Goal: Task Accomplishment & Management: Manage account settings

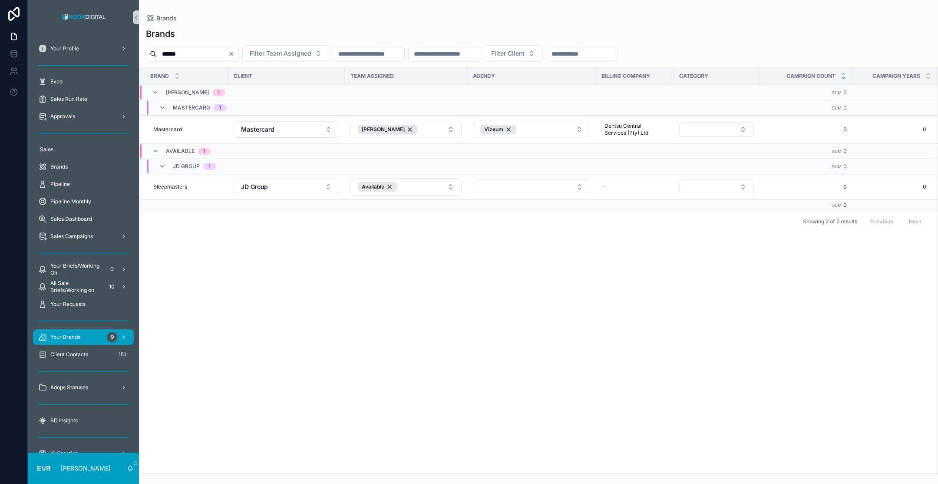
click at [80, 337] on span "Your Brands" at bounding box center [65, 337] width 30 height 7
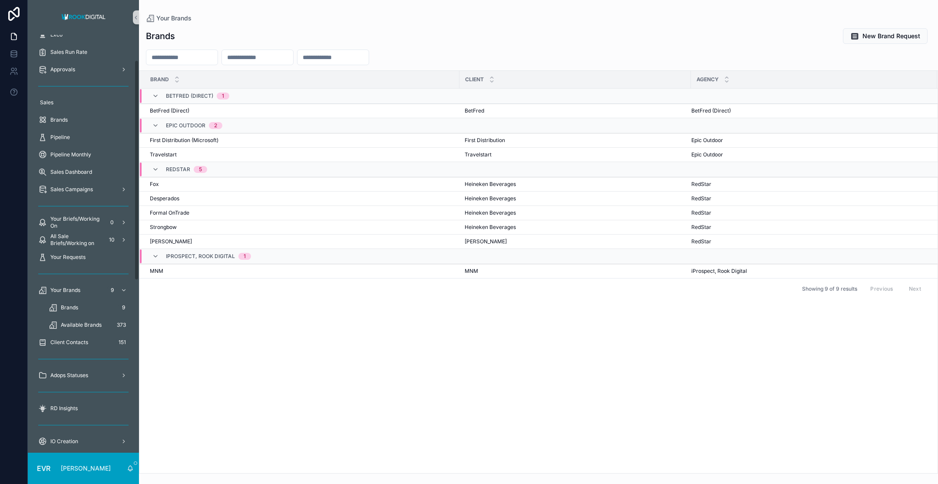
scroll to position [48, 0]
click at [89, 321] on span "Available Brands" at bounding box center [81, 323] width 41 height 7
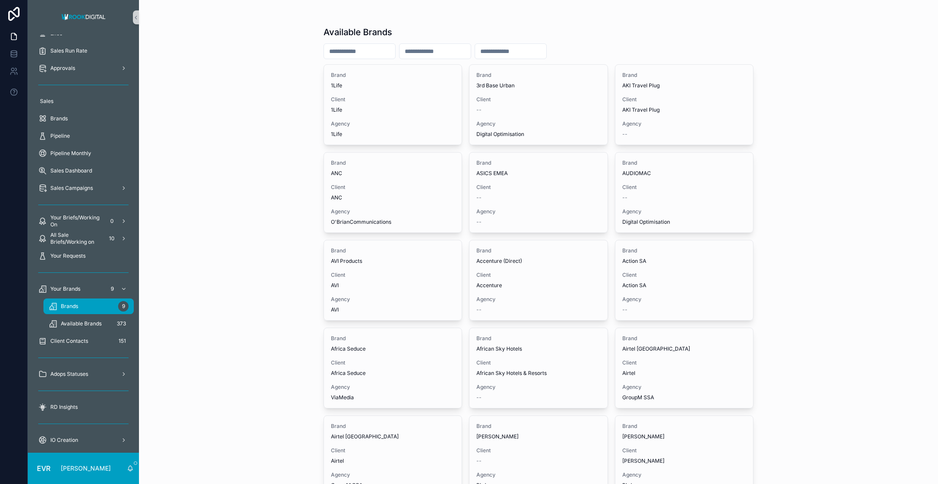
click at [93, 305] on div "Brands 9" at bounding box center [89, 306] width 80 height 14
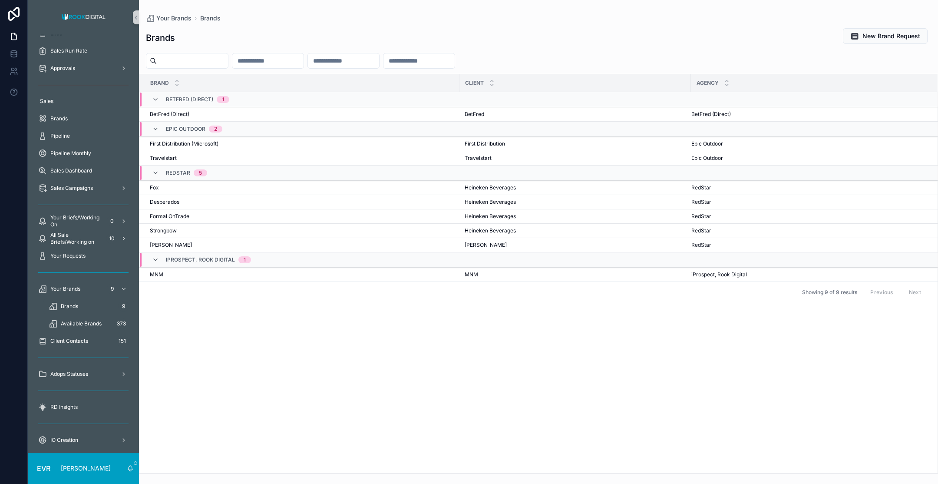
click at [189, 62] on input "scrollable content" at bounding box center [192, 61] width 71 height 12
click at [306, 336] on div "Brand Client Agency BetFred (Direct) 1 BetFred (Direct) BetFred (Direct) BetFre…" at bounding box center [538, 273] width 798 height 399
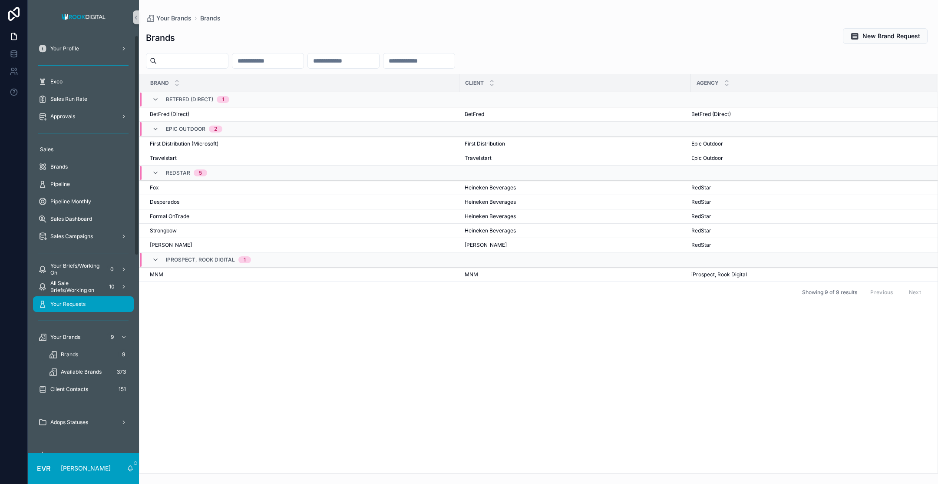
scroll to position [1, 0]
click at [79, 112] on div "Approvals" at bounding box center [83, 116] width 90 height 14
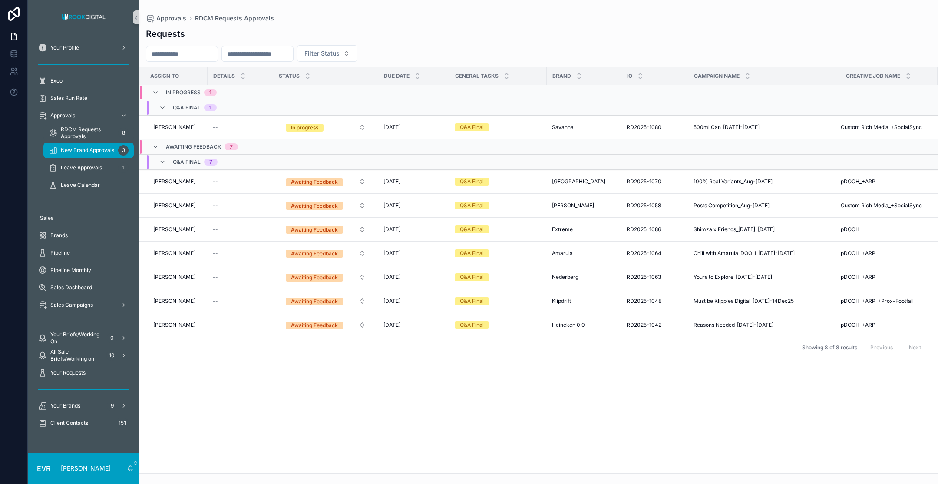
click at [97, 152] on span "New Brand Approvals" at bounding box center [87, 150] width 53 height 7
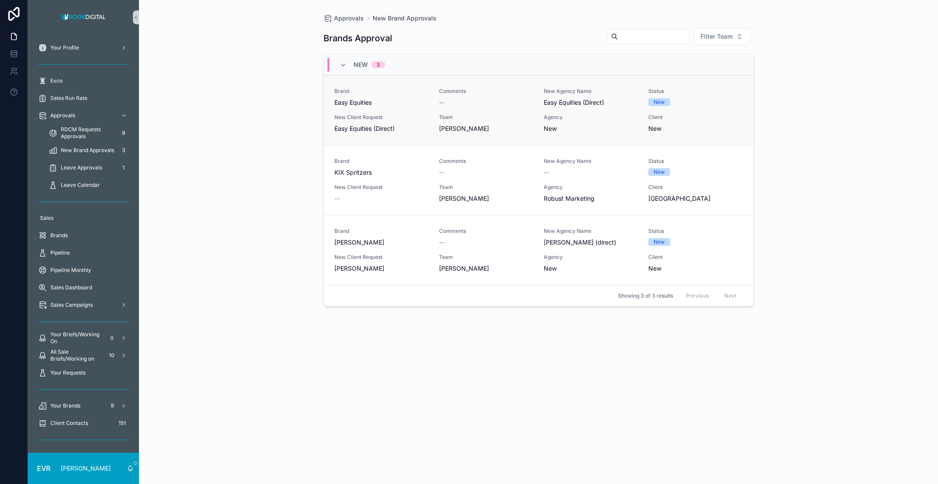
click at [503, 103] on div "--" at bounding box center [486, 102] width 94 height 9
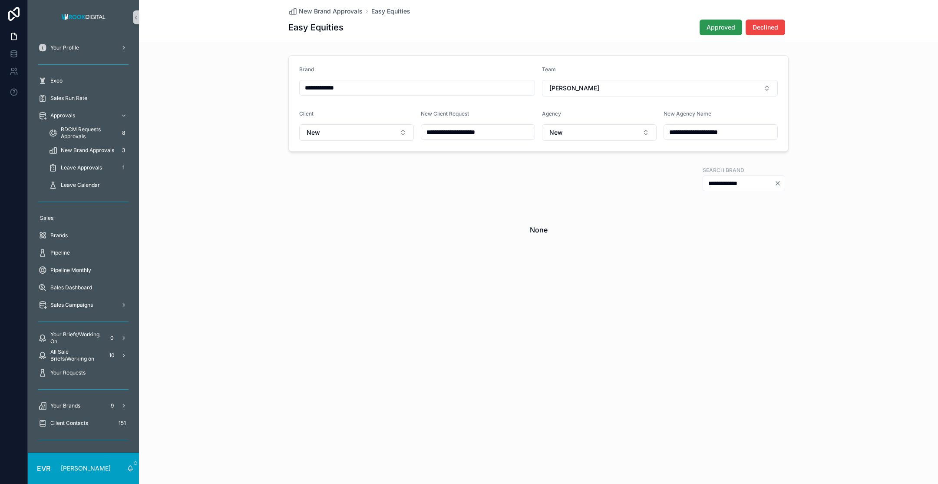
click at [713, 30] on span "Approved" at bounding box center [721, 27] width 29 height 9
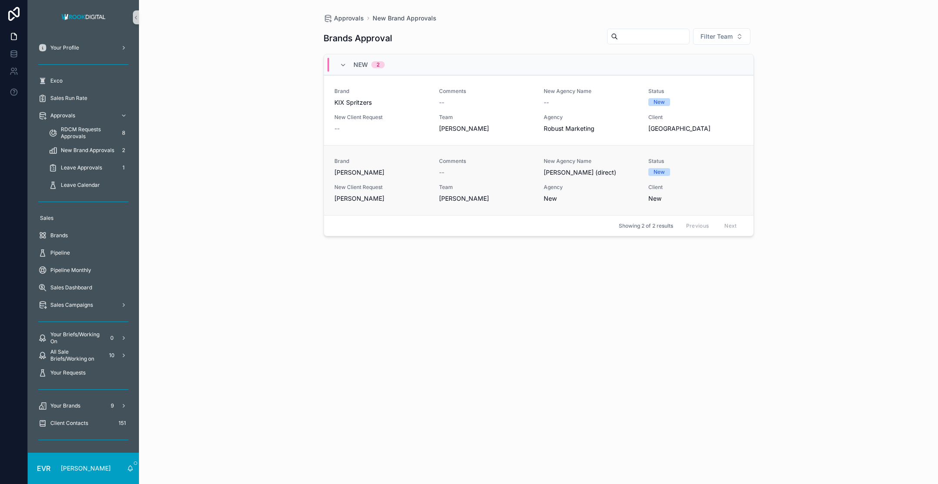
click at [416, 175] on span "[PERSON_NAME]" at bounding box center [381, 172] width 94 height 9
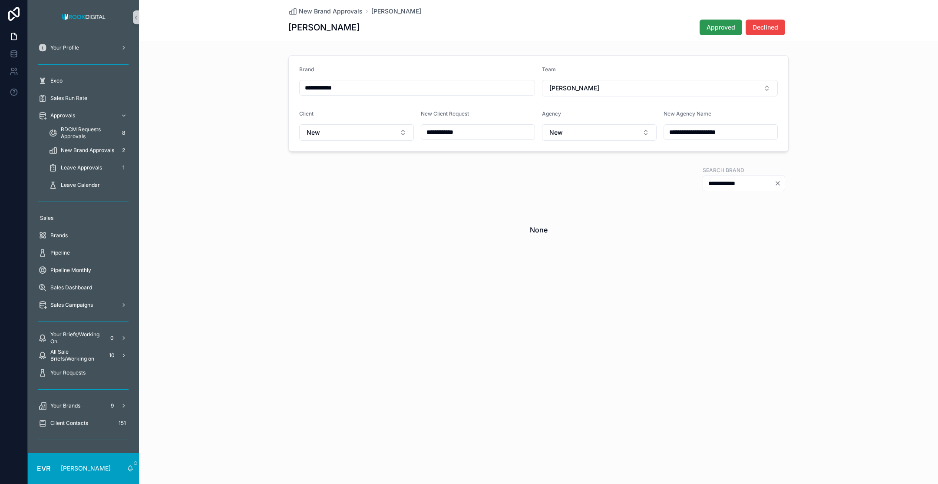
click at [716, 26] on span "Approved" at bounding box center [721, 27] width 29 height 9
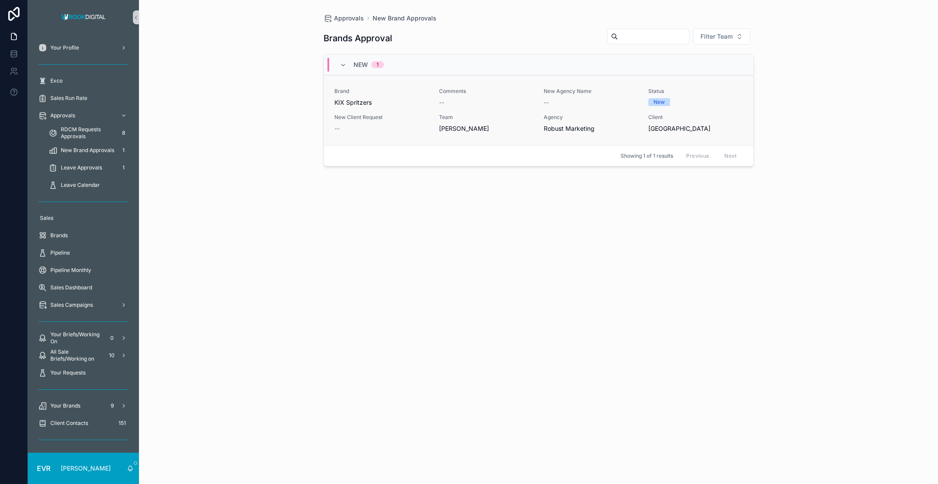
click at [412, 100] on span "KIX Spritzers" at bounding box center [381, 102] width 94 height 9
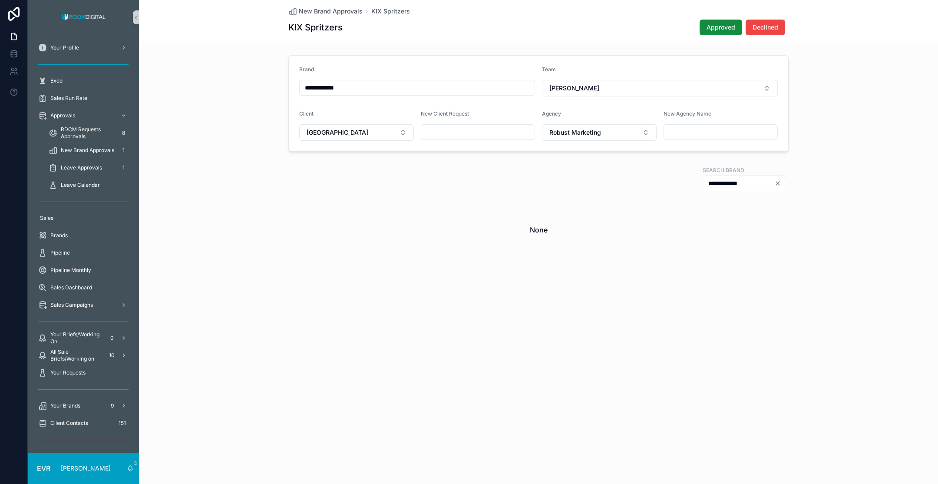
click at [443, 130] on input "scrollable content" at bounding box center [478, 132] width 114 height 12
type input "**********"
click at [458, 189] on div "**********" at bounding box center [538, 178] width 500 height 26
click at [719, 26] on span "Approved" at bounding box center [721, 27] width 29 height 9
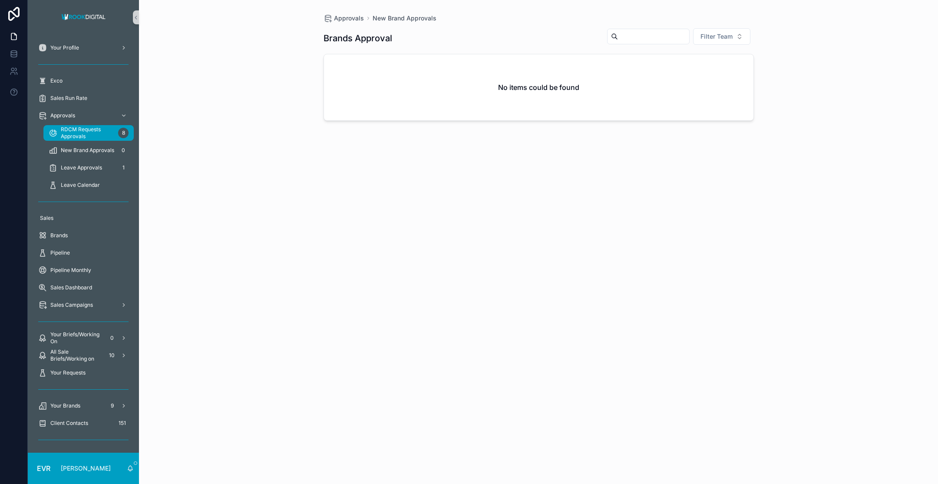
click at [85, 132] on span "RDCM Requests Approvals" at bounding box center [88, 133] width 54 height 14
